Goal: Information Seeking & Learning: Learn about a topic

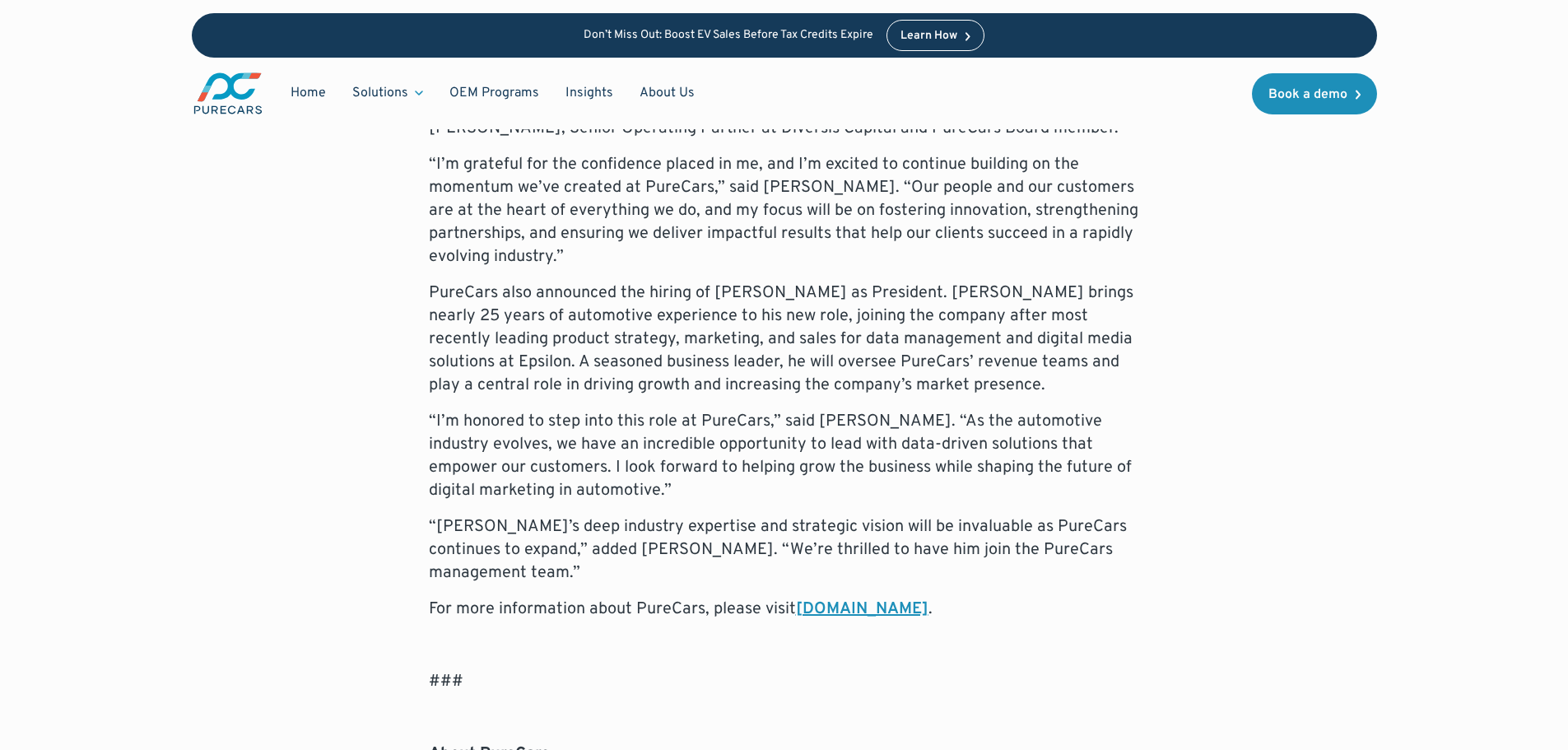
scroll to position [1152, 0]
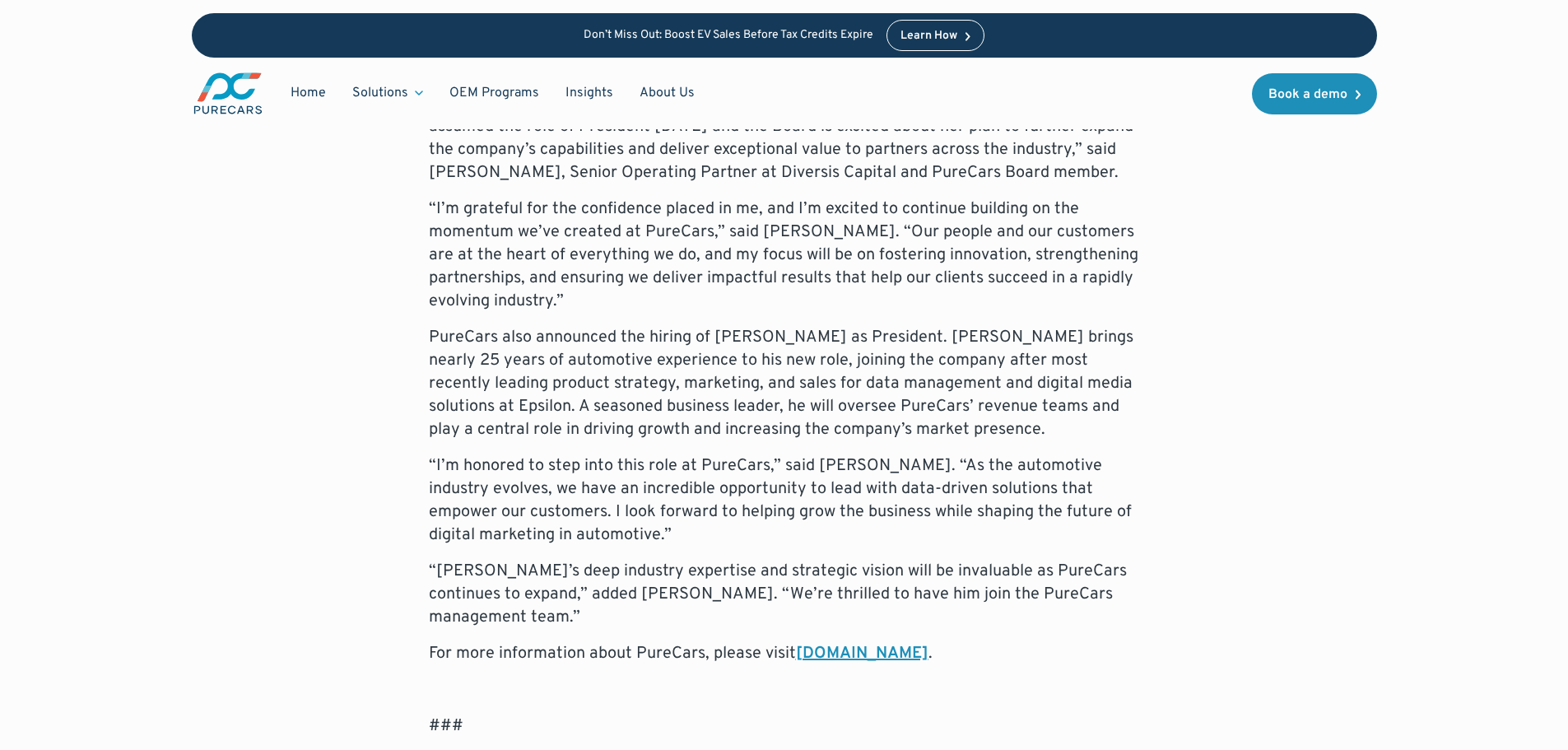
click at [659, 89] on link "About Us" at bounding box center [667, 93] width 82 height 31
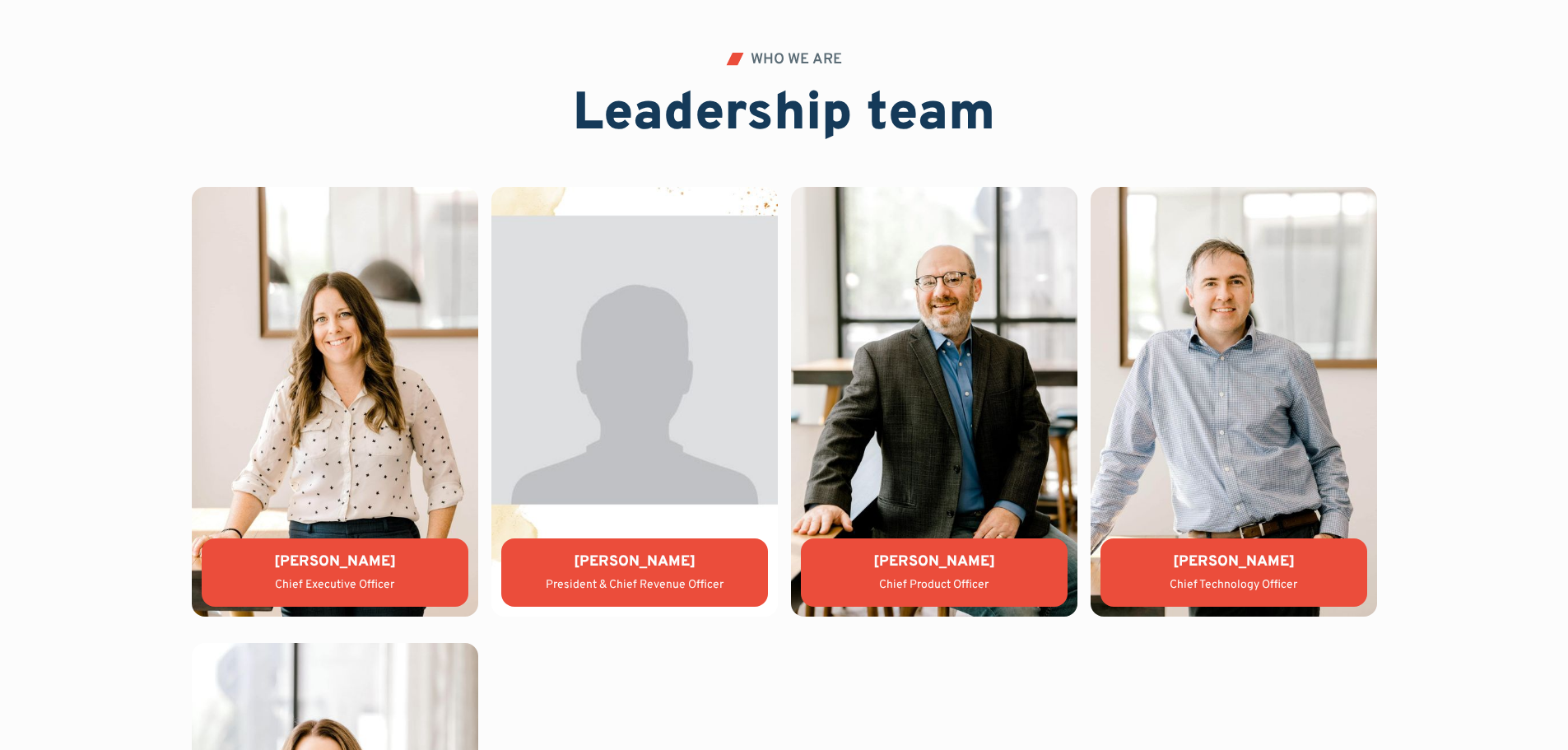
scroll to position [3543, 0]
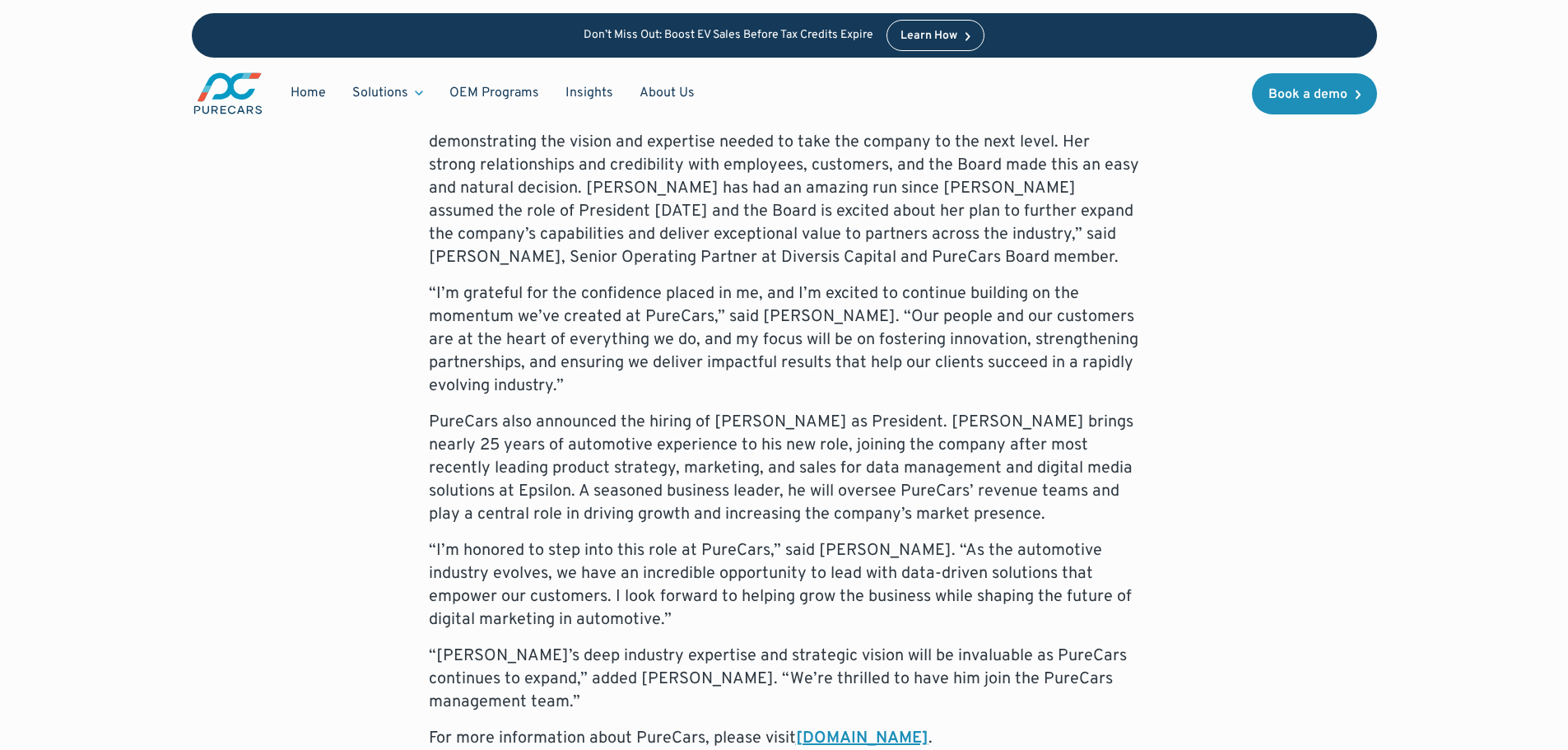
scroll to position [1097, 0]
